Goal: Task Accomplishment & Management: Use online tool/utility

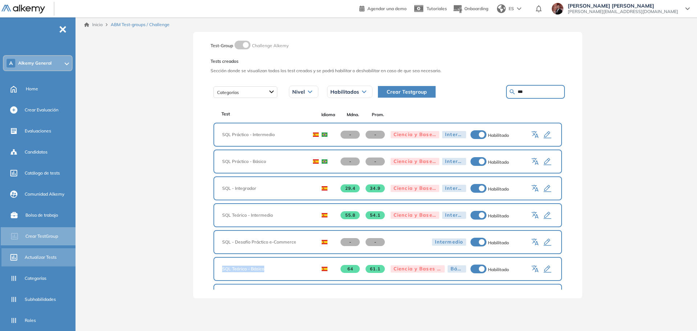
scroll to position [72, 0]
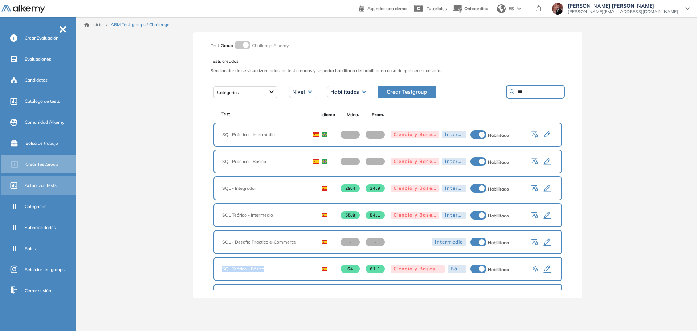
click at [49, 184] on span "Actualizar Tests" at bounding box center [41, 185] width 32 height 7
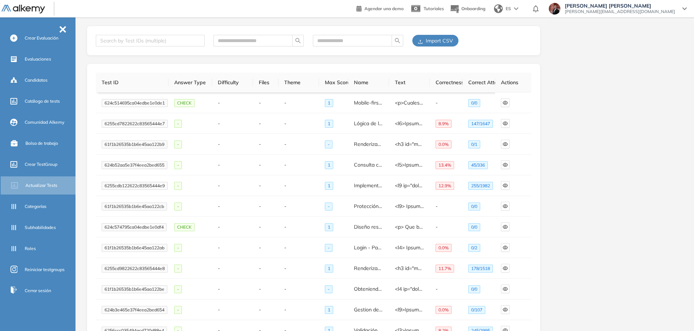
click at [438, 39] on span "Import CSV" at bounding box center [439, 41] width 27 height 8
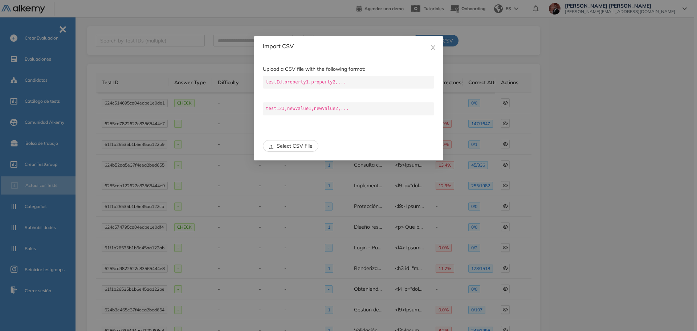
click at [287, 145] on span "Select CSV File" at bounding box center [295, 146] width 36 height 8
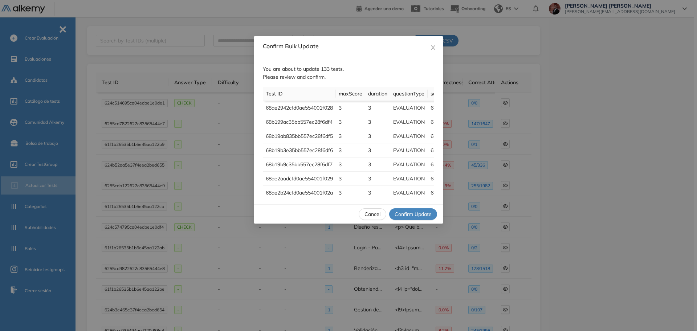
click at [419, 213] on span "Confirm Update" at bounding box center [412, 214] width 37 height 8
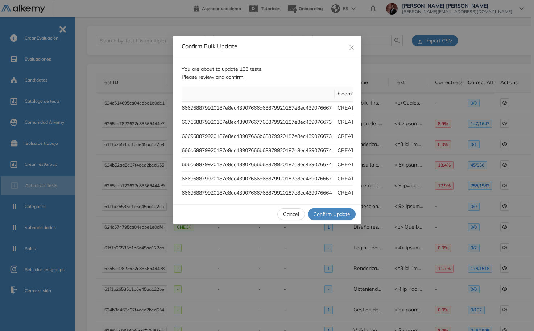
scroll to position [0, 223]
click at [355, 44] on span "Close" at bounding box center [352, 46] width 20 height 20
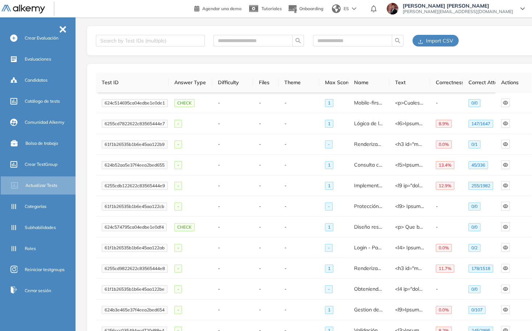
click at [439, 41] on span "Import CSV" at bounding box center [439, 41] width 27 height 8
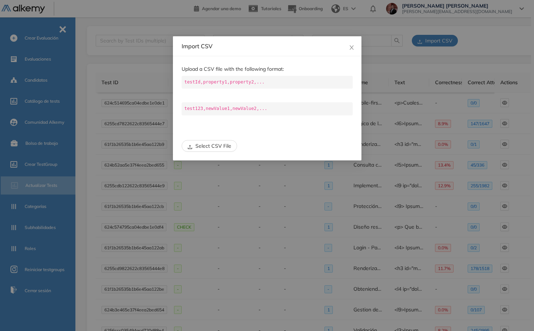
click at [221, 141] on button "Select CSV File" at bounding box center [210, 146] width 56 height 12
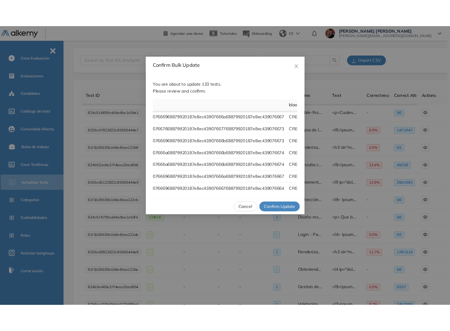
scroll to position [0, 266]
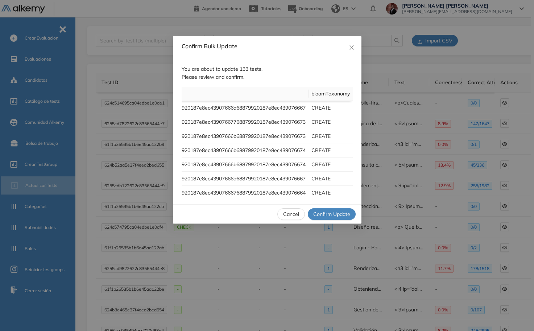
click at [337, 216] on span "Confirm Update" at bounding box center [332, 214] width 37 height 8
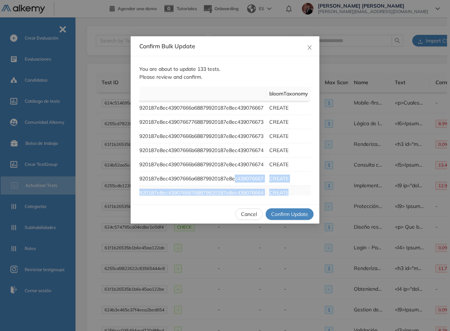
drag, startPoint x: 297, startPoint y: 192, endPoint x: 241, endPoint y: 187, distance: 56.8
click at [229, 184] on tbody "68ae2942cfd0ae554001f028 3 3 EVALUATION 68879920187e8ec439076669 68879920187e8e…" at bounding box center [99, 172] width 423 height 142
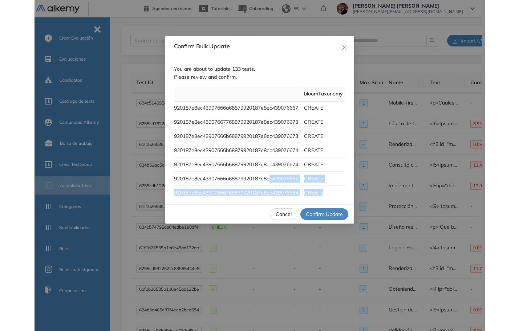
scroll to position [0, 0]
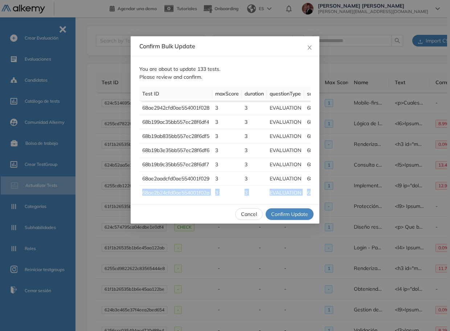
click at [250, 213] on span "Cancel" at bounding box center [249, 214] width 16 height 8
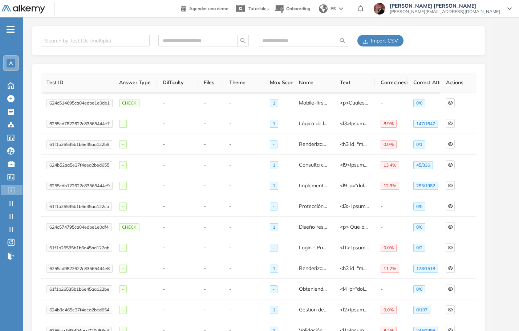
click at [388, 38] on span "Import CSV" at bounding box center [383, 41] width 27 height 8
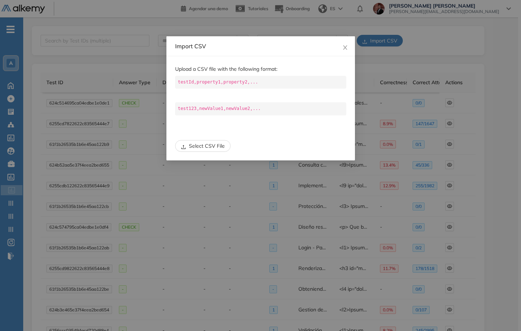
click at [215, 148] on span "Select CSV File" at bounding box center [207, 146] width 36 height 8
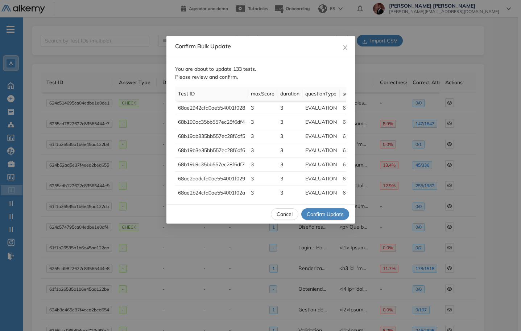
click at [323, 215] on span "Confirm Update" at bounding box center [325, 214] width 37 height 8
click at [326, 217] on span "Confirm Update" at bounding box center [325, 214] width 37 height 8
click at [320, 214] on span "Confirm Update" at bounding box center [325, 214] width 37 height 8
click at [290, 214] on span "Cancel" at bounding box center [285, 214] width 16 height 8
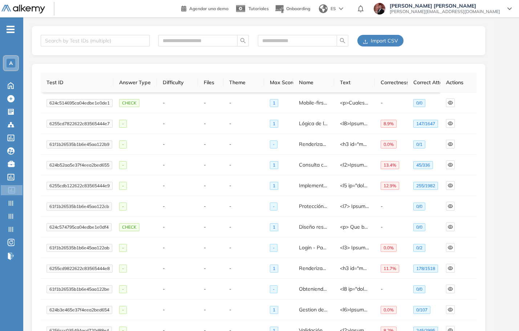
click at [380, 40] on span "Import CSV" at bounding box center [383, 41] width 27 height 8
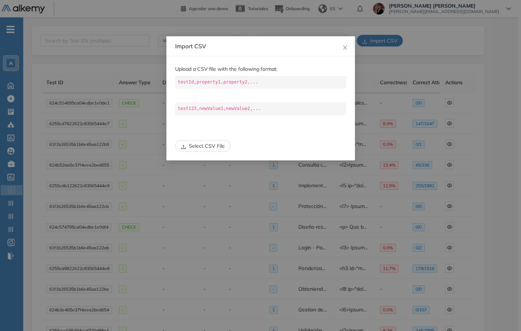
click at [219, 149] on span "Select CSV File" at bounding box center [207, 146] width 36 height 8
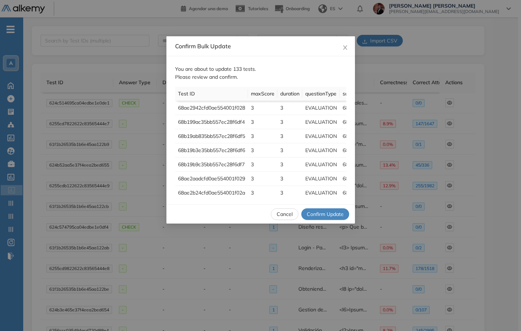
click at [327, 213] on span "Confirm Update" at bounding box center [325, 214] width 37 height 8
